Goal: Task Accomplishment & Management: Use online tool/utility

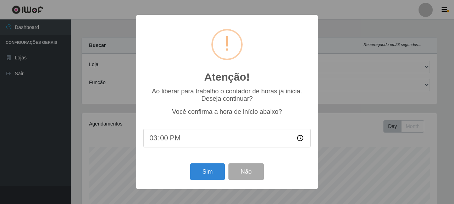
select select "496"
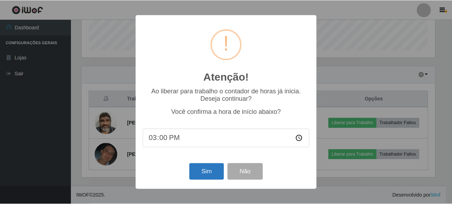
scroll to position [147, 355]
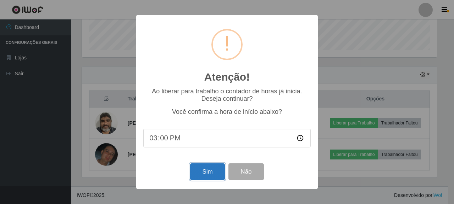
click at [209, 173] on button "Sim" at bounding box center [207, 172] width 34 height 17
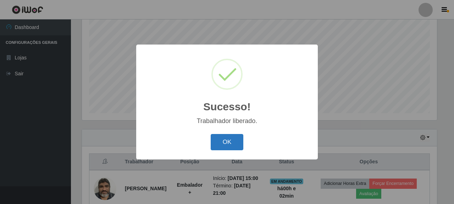
click at [228, 145] on button "OK" at bounding box center [227, 142] width 33 height 17
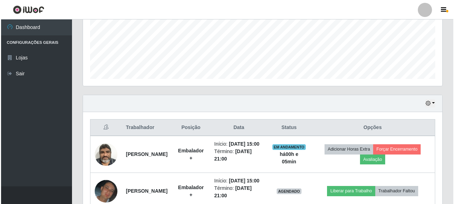
scroll to position [229, 0]
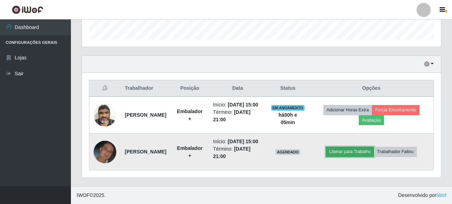
click at [352, 150] on button "Liberar para Trabalho" at bounding box center [350, 152] width 48 height 10
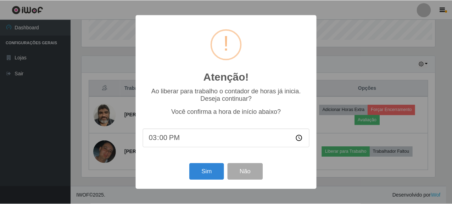
scroll to position [147, 355]
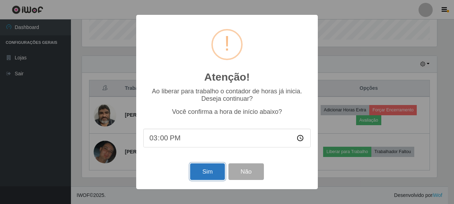
click at [209, 179] on button "Sim" at bounding box center [207, 172] width 34 height 17
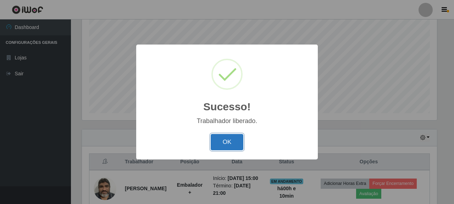
click at [234, 141] on button "OK" at bounding box center [227, 142] width 33 height 17
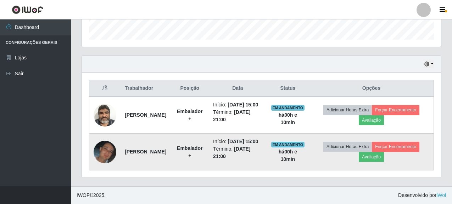
scroll to position [229, 0]
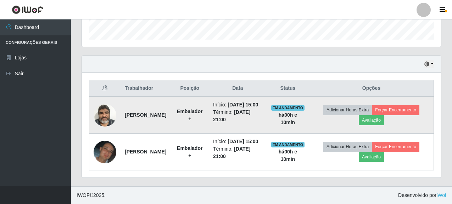
drag, startPoint x: 122, startPoint y: 99, endPoint x: 157, endPoint y: 112, distance: 37.5
click at [157, 112] on td "[PERSON_NAME]" at bounding box center [145, 115] width 50 height 37
copy strong "[PERSON_NAME]"
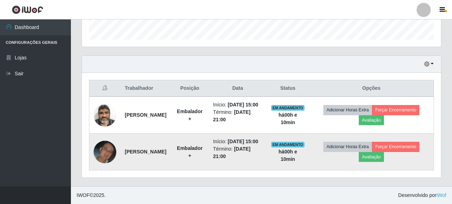
drag, startPoint x: 126, startPoint y: 144, endPoint x: 155, endPoint y: 152, distance: 30.4
click at [155, 152] on td "[PERSON_NAME]" at bounding box center [145, 152] width 50 height 37
copy strong "[PERSON_NAME]"
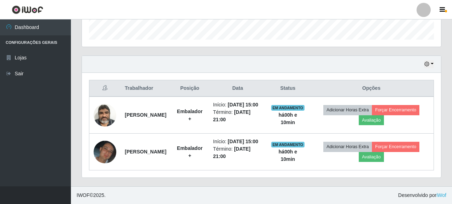
copy strong "[PERSON_NAME]"
